Goal: Answer question/provide support

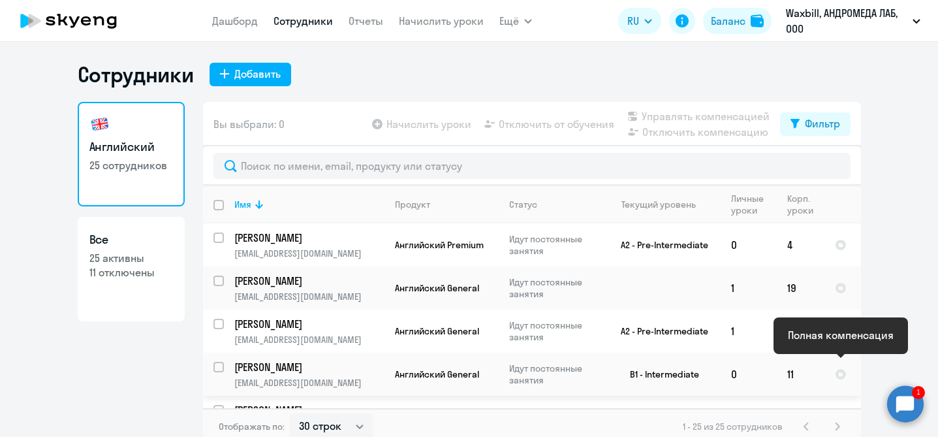
select select "30"
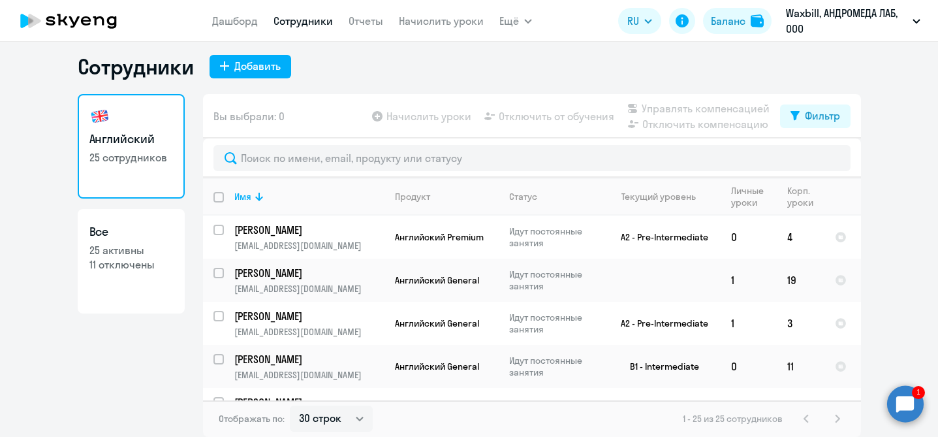
click at [897, 401] on circle at bounding box center [906, 403] width 37 height 37
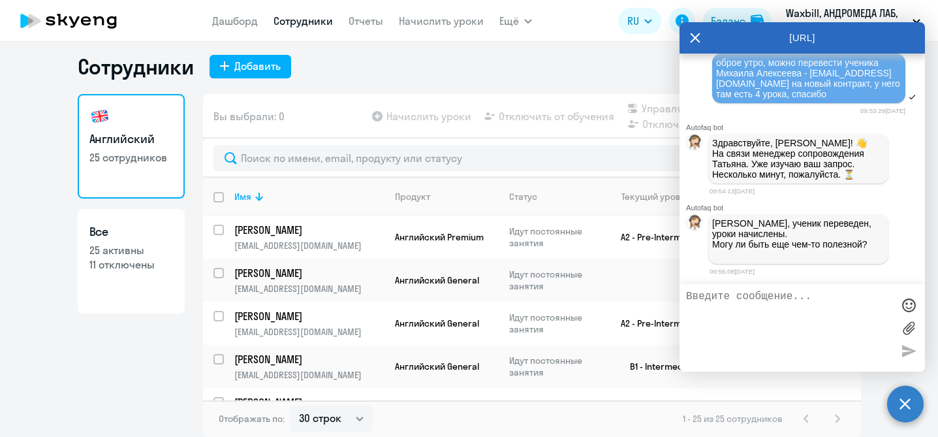
scroll to position [0, 0]
click at [839, 332] on textarea at bounding box center [789, 328] width 206 height 74
click at [127, 377] on div "Английский 25 сотрудников Все 25 активны 11 отключены" at bounding box center [131, 261] width 107 height 335
click at [754, 296] on textarea at bounding box center [789, 328] width 206 height 74
type textarea "спасибо, сейчас проверю"
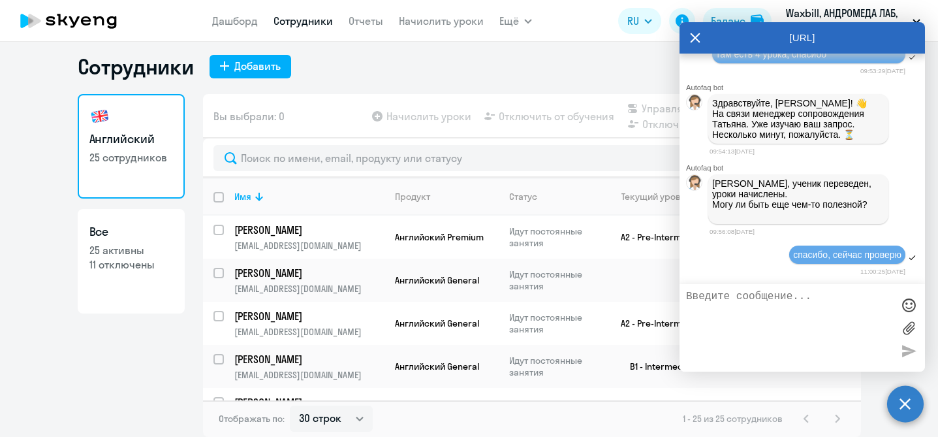
scroll to position [16183, 0]
click at [56, 364] on ng-component "Сотрудники Добавить Английский 25 сотрудников Все 25 активны 11 отключены Вы вы…" at bounding box center [469, 245] width 938 height 383
click at [694, 36] on icon at bounding box center [696, 38] width 10 height 10
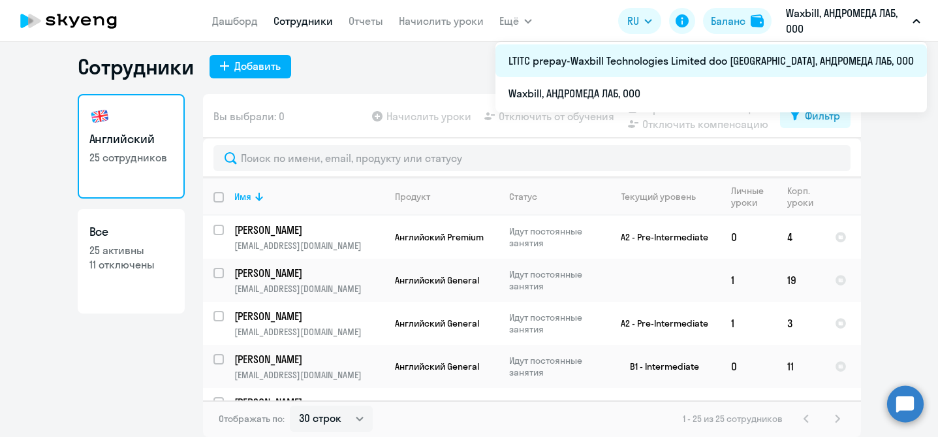
click at [825, 69] on li "LTITC prepay-Waxbill Technologies Limited doo [GEOGRAPHIC_DATA], АНДРОМЕДА ЛАБ,…" at bounding box center [712, 60] width 432 height 33
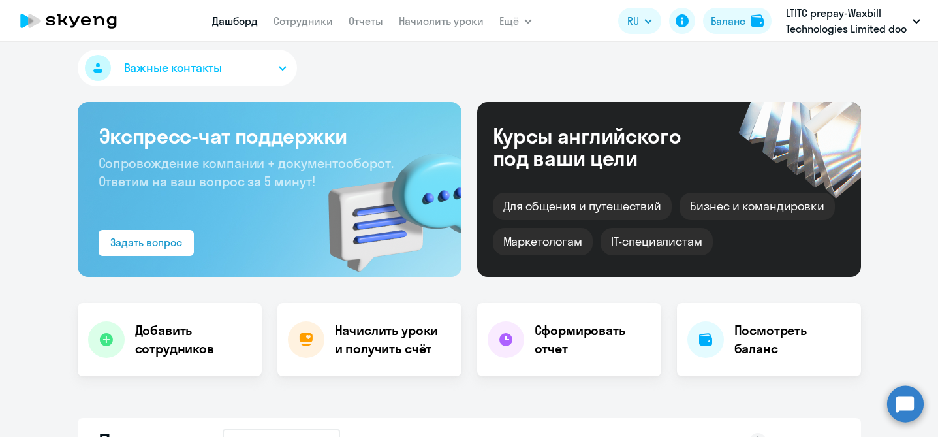
select select "30"
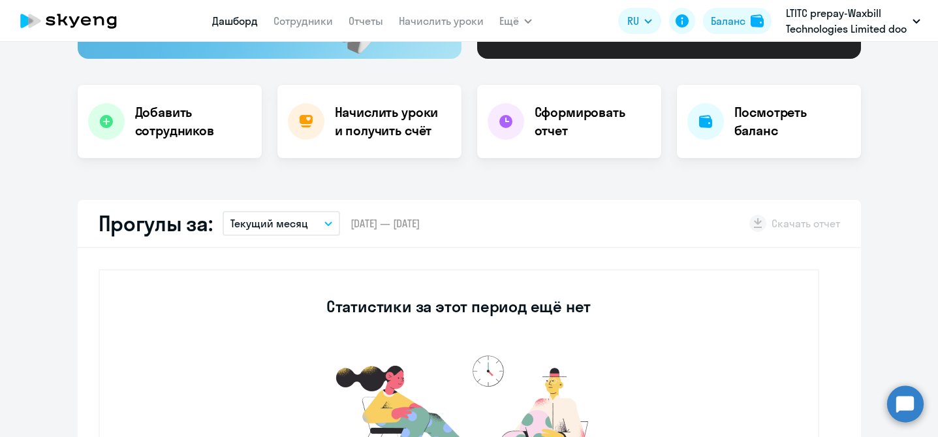
scroll to position [207, 0]
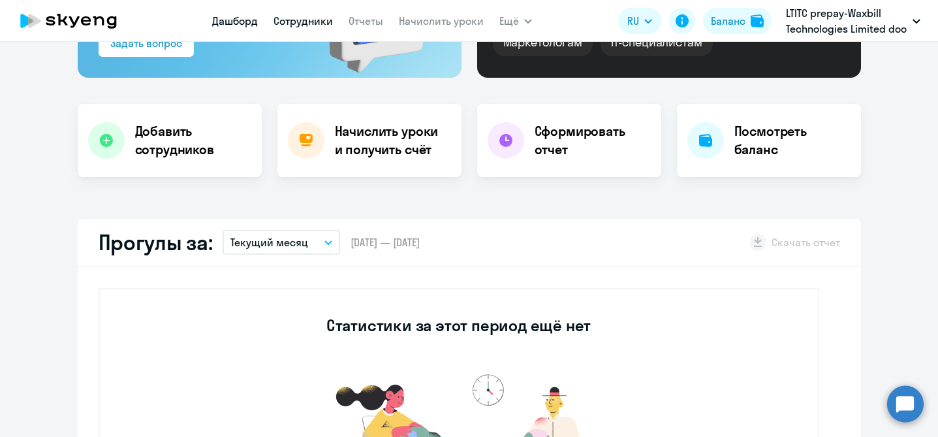
click at [298, 23] on link "Сотрудники" at bounding box center [303, 20] width 59 height 13
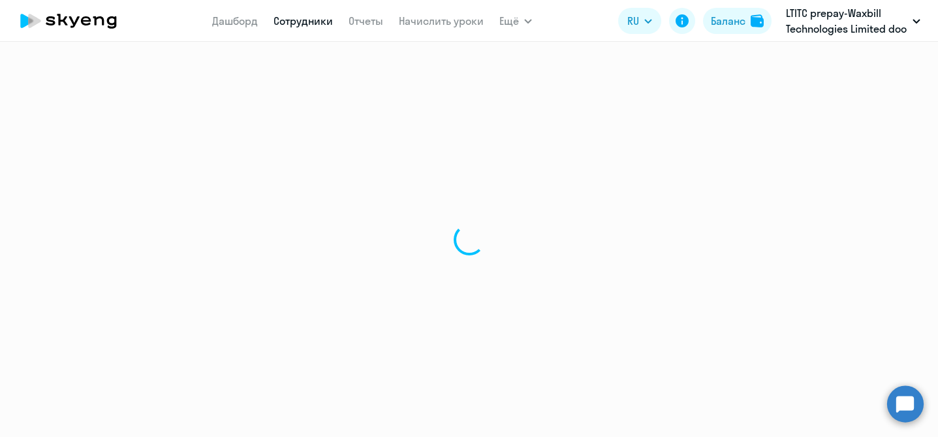
select select "30"
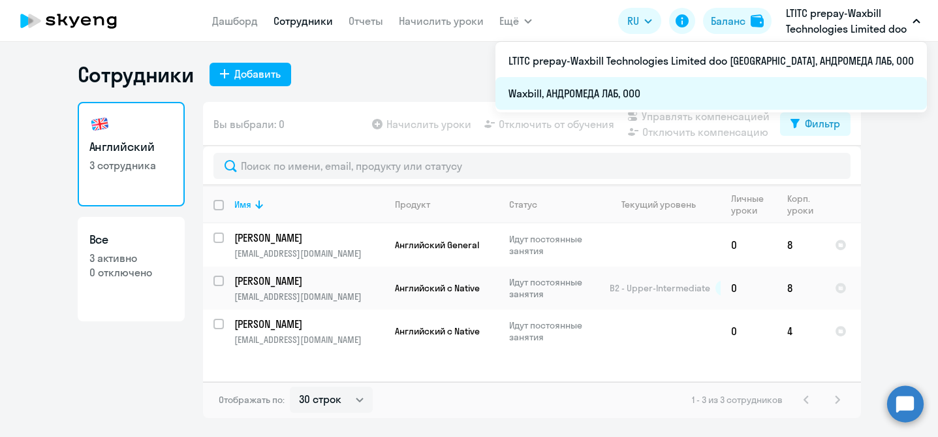
click at [801, 86] on li "Waxbill, АНДРОМЕДА ЛАБ, ООО" at bounding box center [712, 93] width 432 height 33
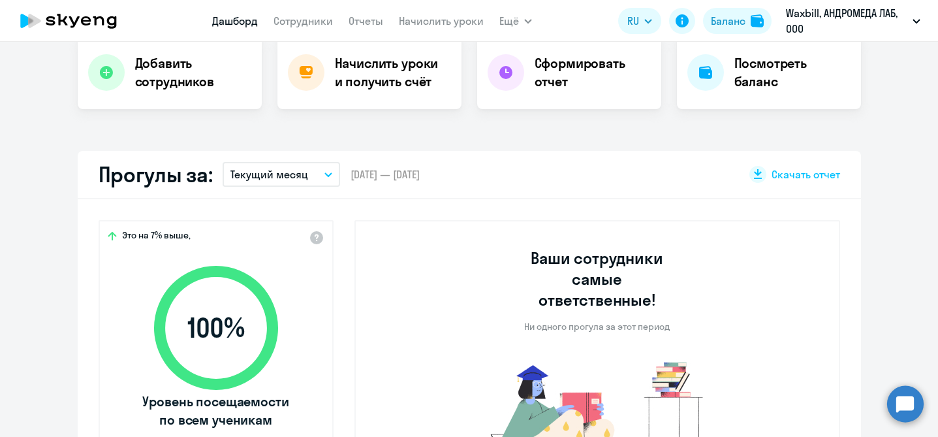
scroll to position [237, 0]
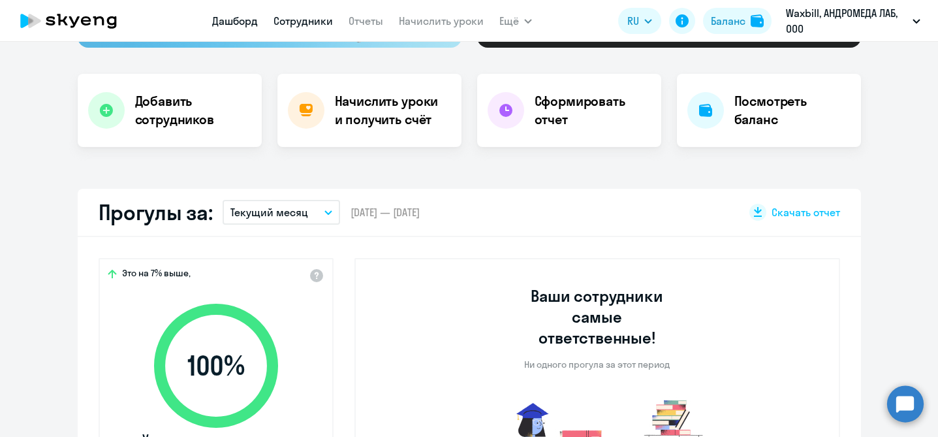
click at [298, 23] on link "Сотрудники" at bounding box center [303, 20] width 59 height 13
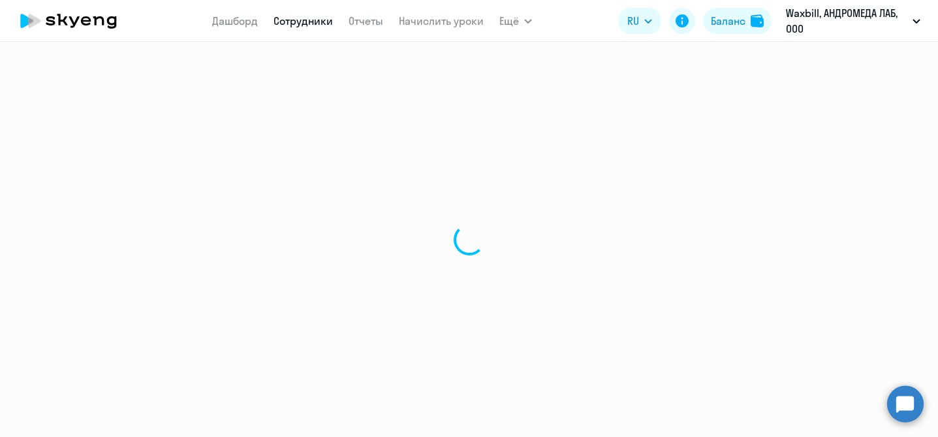
select select "30"
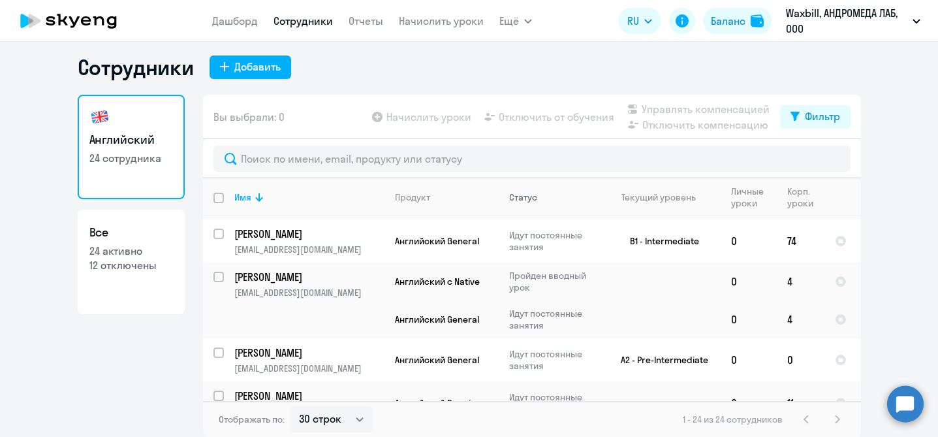
scroll to position [8, 0]
